Goal: Task Accomplishment & Management: Complete application form

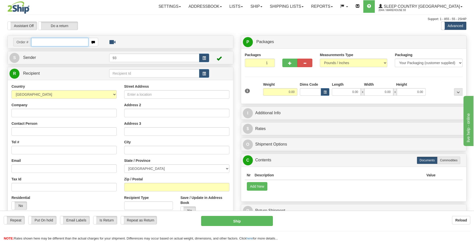
click at [40, 40] on input "text" at bounding box center [59, 42] width 57 height 9
type input "9000I121161"
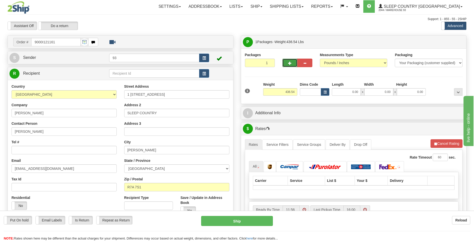
click at [292, 64] on button "button" at bounding box center [290, 63] width 15 height 9
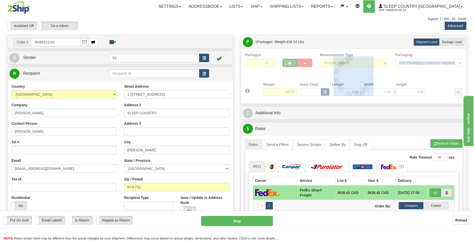
click at [292, 64] on div at bounding box center [354, 76] width 218 height 48
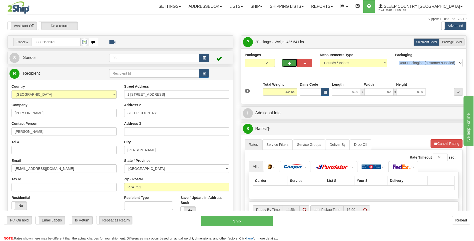
click at [292, 64] on button "button" at bounding box center [290, 63] width 15 height 9
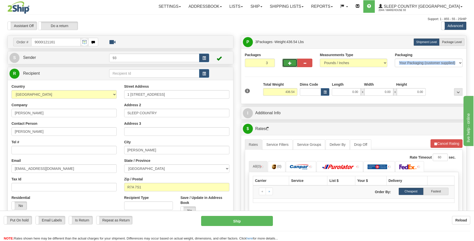
click at [292, 64] on button "button" at bounding box center [290, 63] width 15 height 9
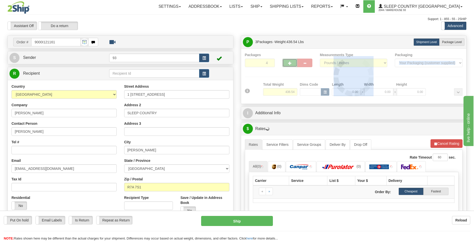
click at [292, 64] on div at bounding box center [354, 76] width 218 height 48
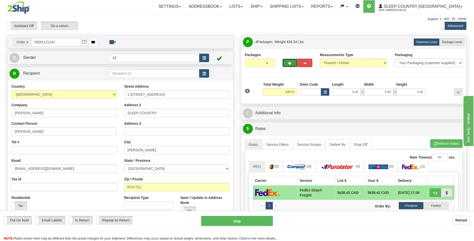
click at [292, 64] on button "button" at bounding box center [290, 63] width 15 height 9
type input "5"
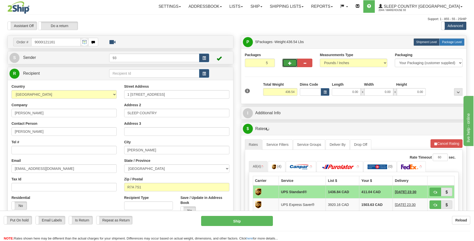
click at [452, 41] on span "Package Level" at bounding box center [452, 42] width 20 height 4
radio input "true"
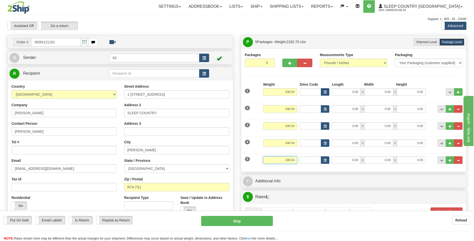
click at [297, 159] on input "436.54" at bounding box center [280, 160] width 34 height 8
type input "4"
click at [352, 163] on input "0.00" at bounding box center [346, 160] width 29 height 8
type input "10.00"
type input "18.00"
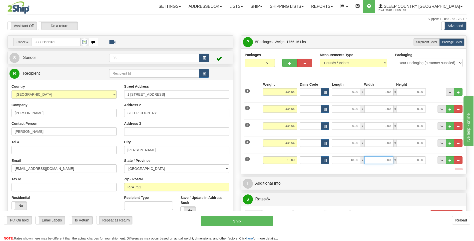
click at [381, 159] on input "0.00" at bounding box center [379, 160] width 29 height 8
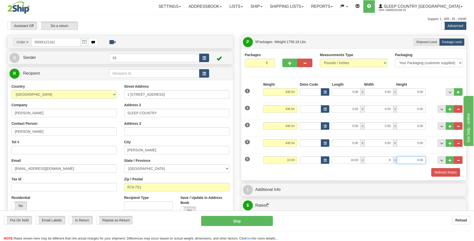
click at [416, 161] on input "0.00" at bounding box center [411, 160] width 29 height 8
type input "8.00"
click at [296, 142] on input "436.54" at bounding box center [280, 143] width 34 height 8
type input "4"
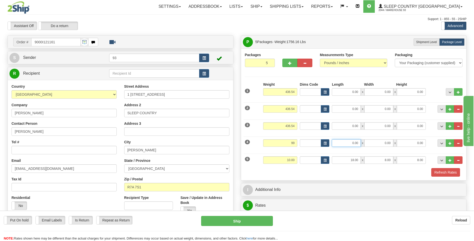
type input "99.00"
click at [348, 142] on input "0.00" at bounding box center [346, 143] width 29 height 8
type input "67.00"
click at [386, 145] on input "0.00" at bounding box center [379, 143] width 29 height 8
type input "41.00"
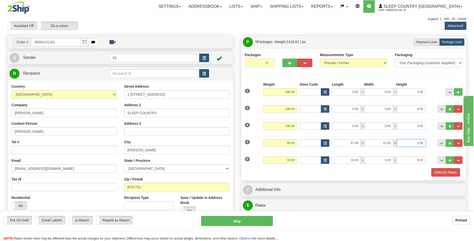
click at [403, 140] on input "0.00" at bounding box center [411, 143] width 29 height 8
type input "6.00"
click at [296, 124] on input "436.54" at bounding box center [280, 126] width 34 height 8
type input "4"
click at [348, 126] on input "0.00" at bounding box center [346, 126] width 29 height 8
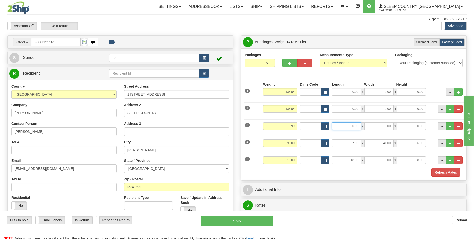
type input "99.00"
type input "67.00"
click at [384, 125] on input "0.00" at bounding box center [379, 126] width 29 height 8
type input "41.00"
click at [404, 127] on input "0.00" at bounding box center [411, 126] width 29 height 8
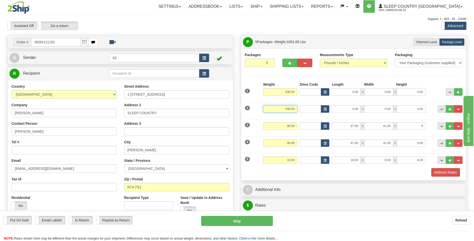
type input "6.00"
click at [296, 109] on input "436.54" at bounding box center [280, 109] width 34 height 8
type input "4"
click at [356, 107] on input "0.00" at bounding box center [346, 109] width 29 height 8
type input "75.00"
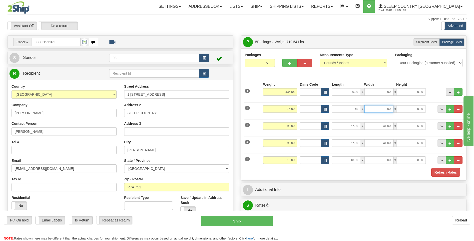
type input "40.00"
click at [378, 109] on input "0.00" at bounding box center [379, 109] width 29 height 8
type input "21.00"
click at [417, 111] on input "0.00" at bounding box center [411, 109] width 29 height 8
click at [297, 89] on input "436.54" at bounding box center [280, 92] width 34 height 8
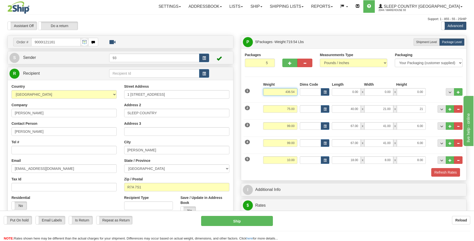
type input "21.00"
type input "4"
click at [349, 90] on input "0.00" at bounding box center [346, 92] width 29 height 8
type input "75.00"
type input "40.00"
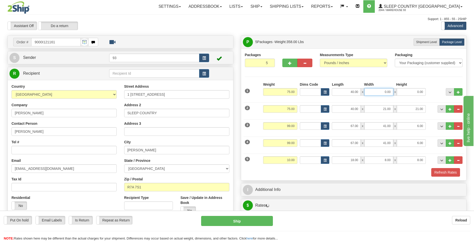
click at [373, 90] on input "0.00" at bounding box center [379, 92] width 29 height 8
type input "21.00"
click at [404, 89] on input "0.00" at bounding box center [411, 92] width 29 height 8
type input "21.00"
drag, startPoint x: 435, startPoint y: 83, endPoint x: 429, endPoint y: 112, distance: 30.2
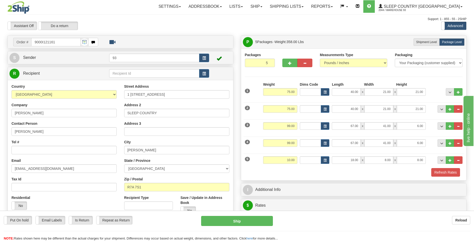
click at [435, 83] on div at bounding box center [445, 89] width 37 height 14
click at [446, 173] on button "Refresh Rates" at bounding box center [446, 172] width 29 height 9
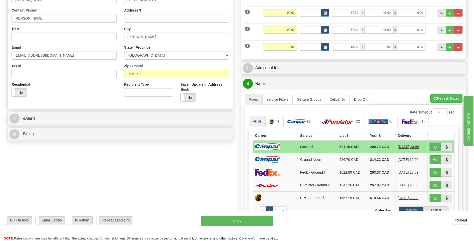
scroll to position [125, 0]
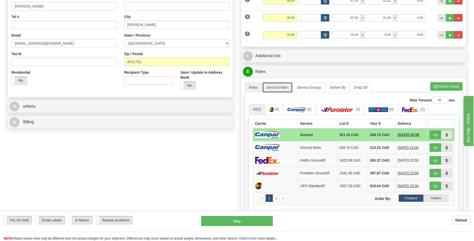
click at [284, 84] on link "Service Filters" at bounding box center [278, 87] width 30 height 11
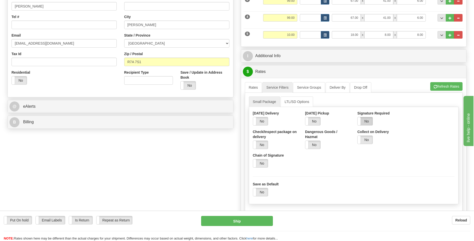
click at [371, 121] on label "No" at bounding box center [365, 121] width 15 height 8
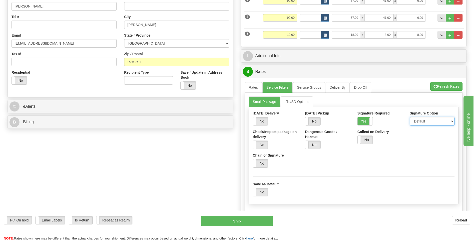
click at [422, 123] on select "Default Adult Direct Indirect No Signature Required" at bounding box center [432, 121] width 45 height 9
select select "1"
click at [410, 117] on select "Default Adult Direct Indirect No Signature Required" at bounding box center [432, 121] width 45 height 9
click at [258, 88] on link "Rates" at bounding box center [253, 87] width 17 height 11
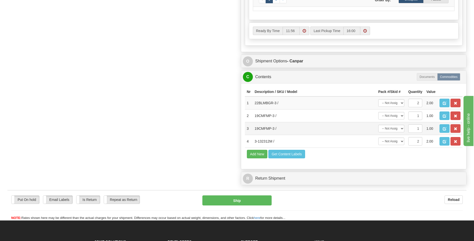
scroll to position [325, 0]
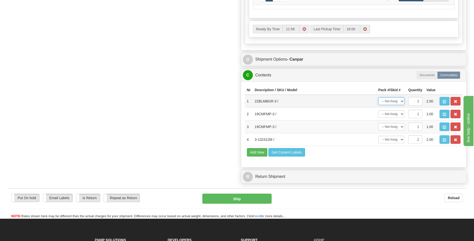
click at [402, 102] on select "-- Not Assigned -- Package 1 Package 2 Package 3 Package 4 Package 5 Split" at bounding box center [392, 101] width 26 height 8
select select "SPLIT"
click at [379, 97] on select "-- Not Assigned -- Package 1 Package 2 Package 3 Package 4 Package 5 Split" at bounding box center [392, 101] width 26 height 8
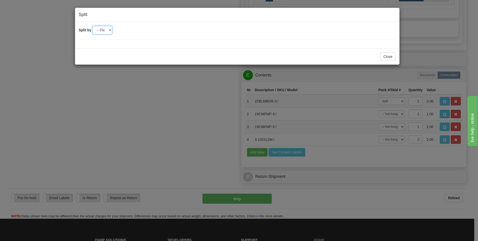
click at [99, 32] on select "-- Please select -- 2 3 4 5" at bounding box center [102, 30] width 20 height 9
select select "2"
click at [92, 26] on select "-- Please select -- 2 3 4 5" at bounding box center [102, 30] width 20 height 9
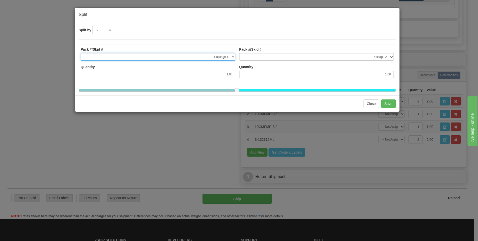
click at [234, 58] on select "-- Not Assigned -- Package 1 Package 2 Package 3 Package 4 Package 5" at bounding box center [158, 57] width 155 height 8
select select "2"
click at [81, 53] on select "-- Not Assigned -- Package 1 Package 2 Package 3 Package 4 Package 5" at bounding box center [158, 57] width 155 height 8
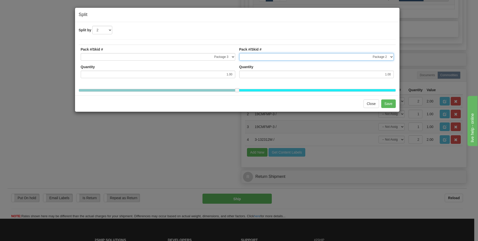
click at [391, 56] on select "-- Not Assigned -- Package 1 Package 2 Package 3 Package 4 Package 5" at bounding box center [316, 57] width 155 height 8
select select "3"
click at [239, 53] on select "-- Not Assigned -- Package 1 Package 2 Package 3 Package 4 Package 5" at bounding box center [316, 57] width 155 height 8
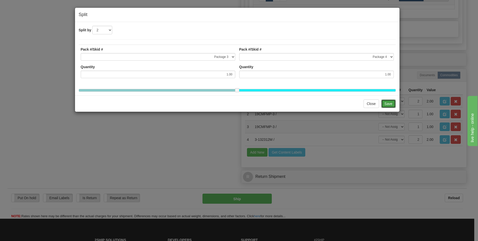
click at [390, 107] on button "Save" at bounding box center [388, 103] width 15 height 9
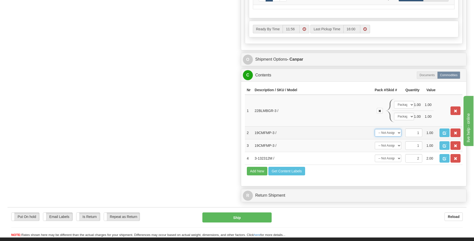
click at [393, 134] on select "-- Not Assigned -- Package 1 Package 2 Package 3 Package 4 Package 5" at bounding box center [388, 133] width 27 height 8
select select "4"
click at [375, 129] on select "-- Not Assigned -- Package 1 Package 2 Package 3 Package 4 Package 5" at bounding box center [388, 133] width 27 height 8
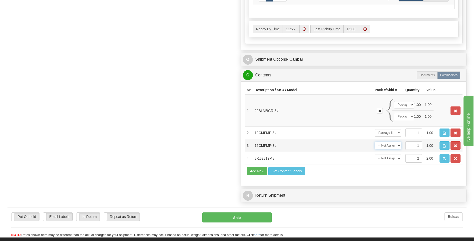
click at [394, 143] on select "-- Not Assigned -- Package 1 Package 2 Package 3 Package 4 Package 5" at bounding box center [388, 146] width 27 height 8
select select "4"
click at [375, 142] on select "-- Not Assigned -- Package 1 Package 2 Package 3 Package 4 Package 5" at bounding box center [388, 146] width 27 height 8
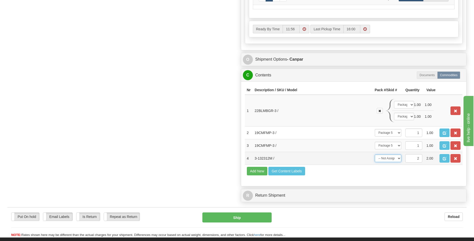
click at [391, 158] on select "-- Not Assigned -- Package 1 Package 2 Package 3 Package 4 Package 5 Split" at bounding box center [388, 158] width 27 height 8
select select "SPLIT"
click at [375, 154] on select "-- Not Assigned -- Package 1 Package 2 Package 3 Package 4 Package 5 Split" at bounding box center [388, 158] width 27 height 8
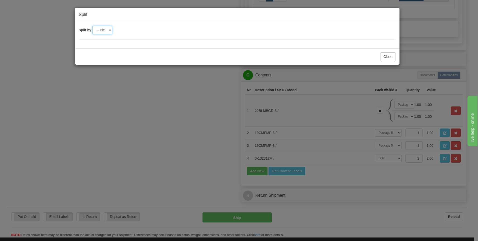
click at [102, 32] on select "-- Please select -- 2 3 4 5" at bounding box center [102, 30] width 20 height 9
select select "2"
click at [92, 26] on select "-- Please select -- 2 3 4 5" at bounding box center [102, 30] width 20 height 9
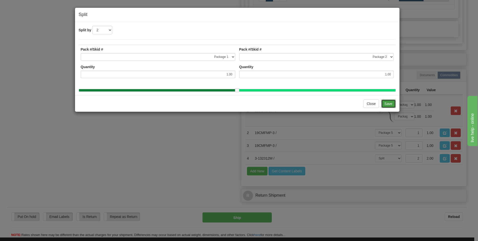
click at [388, 106] on button "Save" at bounding box center [388, 103] width 15 height 9
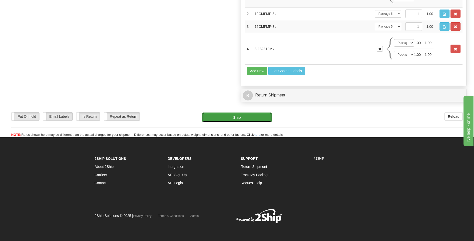
click at [238, 118] on button "Ship" at bounding box center [237, 117] width 69 height 10
type input "1"
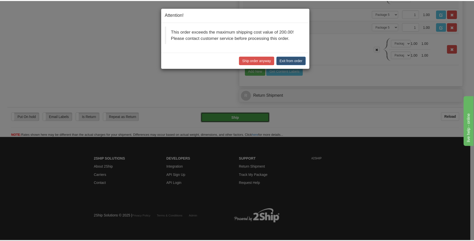
scroll to position [272, 0]
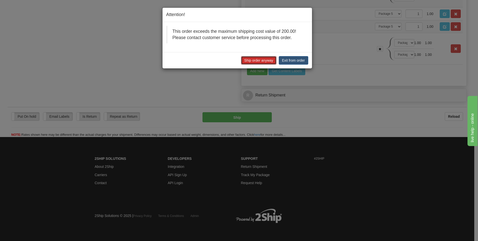
click at [259, 58] on button "Ship order anyway" at bounding box center [259, 60] width 36 height 9
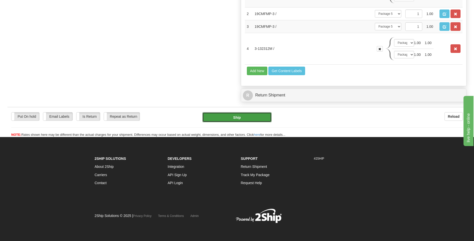
click at [241, 116] on button "Ship" at bounding box center [237, 117] width 69 height 10
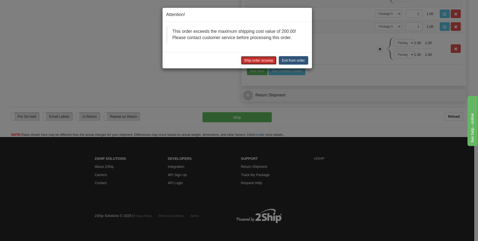
click at [267, 61] on button "Ship order anyway" at bounding box center [259, 60] width 36 height 9
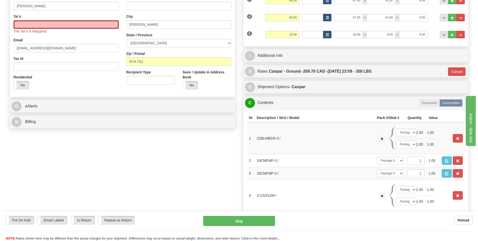
scroll to position [97, 0]
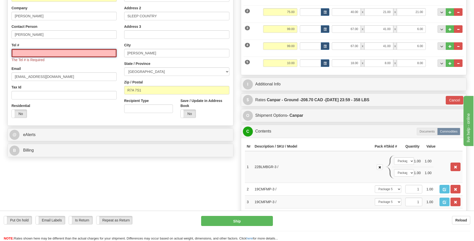
click at [29, 54] on input "Tel #" at bounding box center [64, 53] width 105 height 9
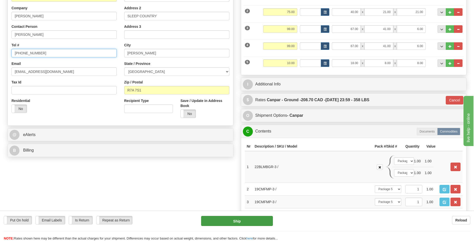
type input "204-729-5091"
click at [251, 221] on button "Ship" at bounding box center [237, 221] width 72 height 10
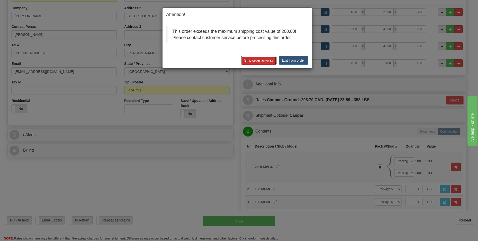
click at [254, 61] on button "Ship order anyway" at bounding box center [259, 60] width 36 height 9
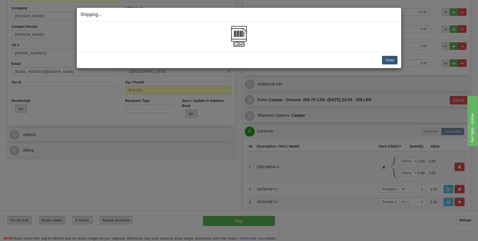
click at [240, 33] on img at bounding box center [239, 34] width 16 height 16
click at [391, 58] on button "Close" at bounding box center [390, 60] width 16 height 9
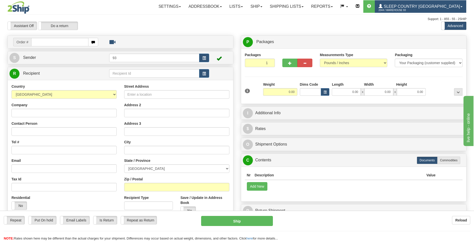
click at [442, 8] on span "Sleep Country [GEOGRAPHIC_DATA]" at bounding box center [422, 6] width 78 height 4
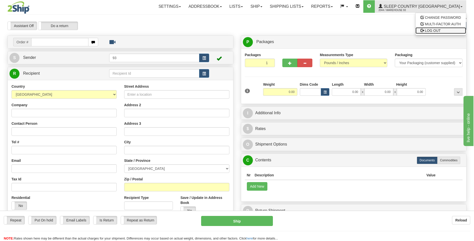
click at [430, 30] on span "LOG OUT" at bounding box center [433, 31] width 16 height 4
